Goal: Task Accomplishment & Management: Manage account settings

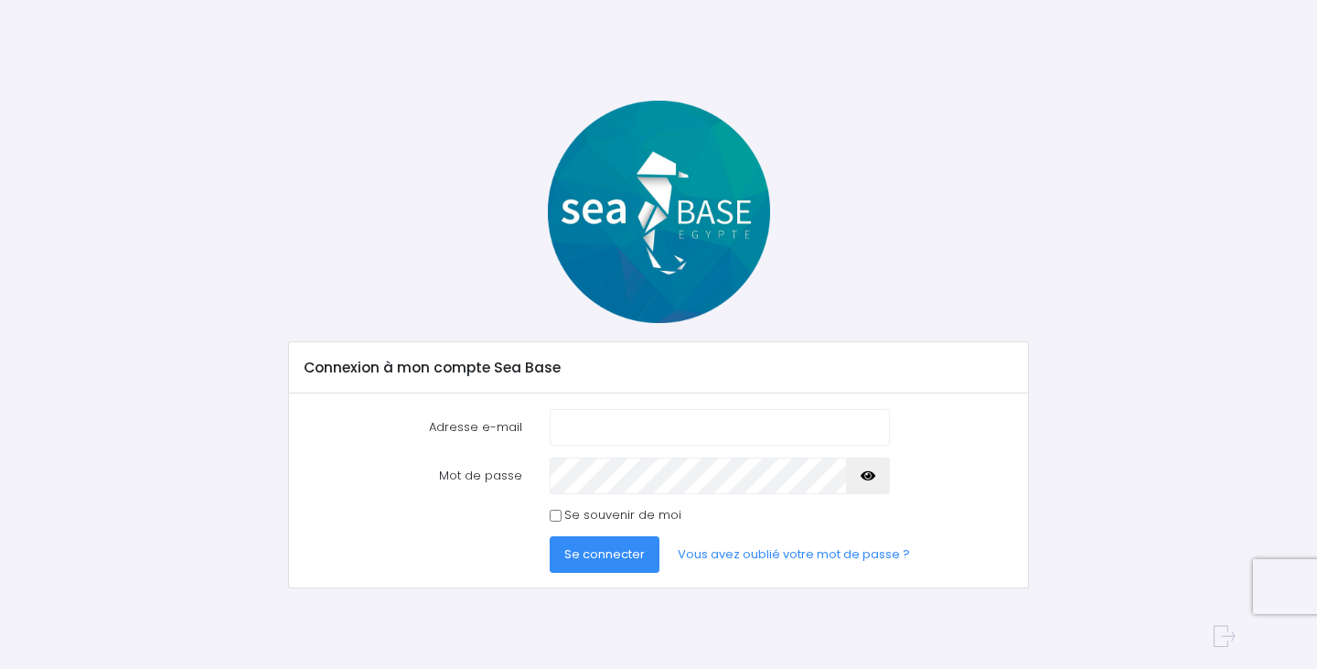
type input "[EMAIL_ADDRESS][DOMAIN_NAME]"
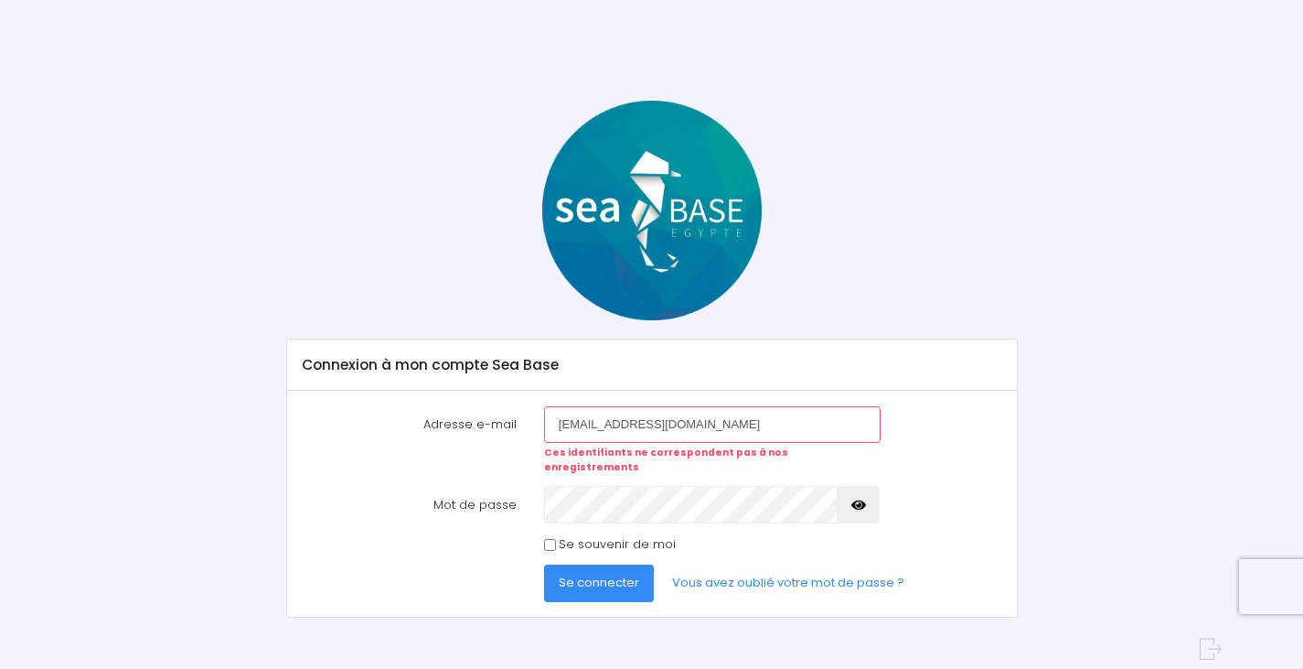
click at [323, 440] on label "Adresse e-mail" at bounding box center [409, 440] width 242 height 69
click at [544, 440] on input "[EMAIL_ADDRESS][DOMAIN_NAME]" at bounding box center [712, 424] width 337 height 37
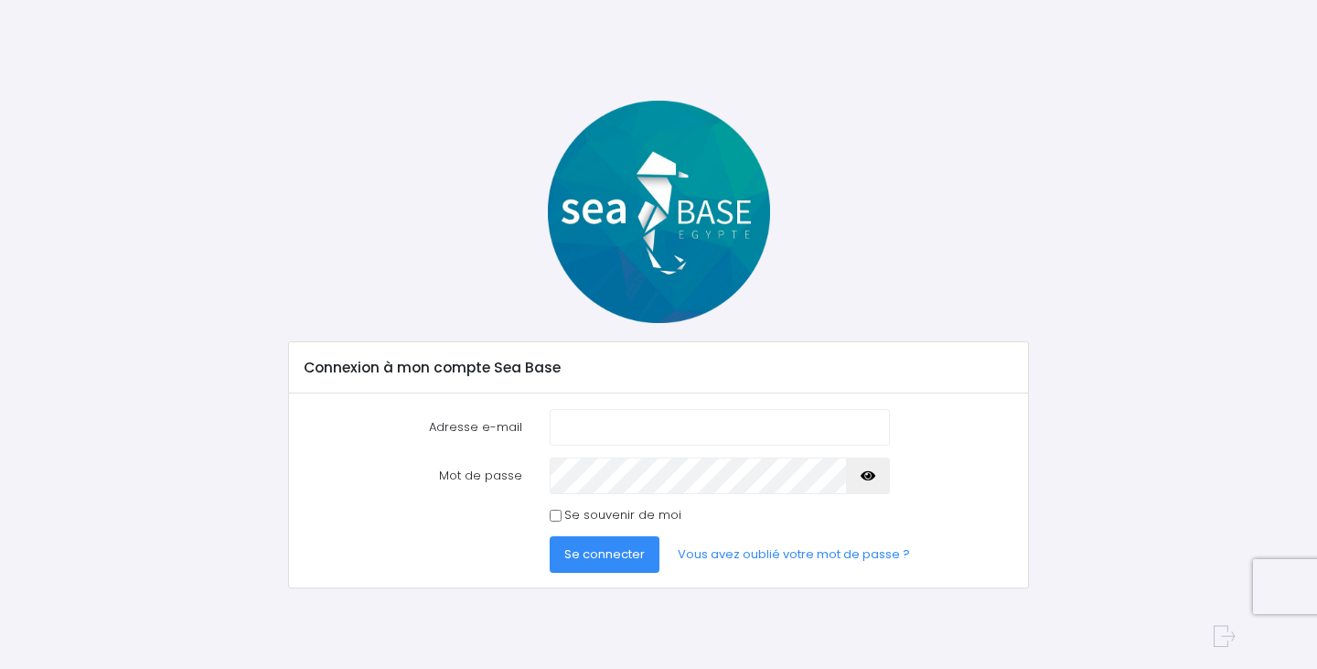
type input "[EMAIL_ADDRESS][DOMAIN_NAME]"
click at [86, 392] on div "Connexion à mon compte Sea Base Adresse e-mail nais@redseabase.com Mot de passe…" at bounding box center [658, 345] width 1153 height 488
click at [598, 555] on span "Se connecter" at bounding box center [604, 553] width 80 height 17
